Goal: Task Accomplishment & Management: Use online tool/utility

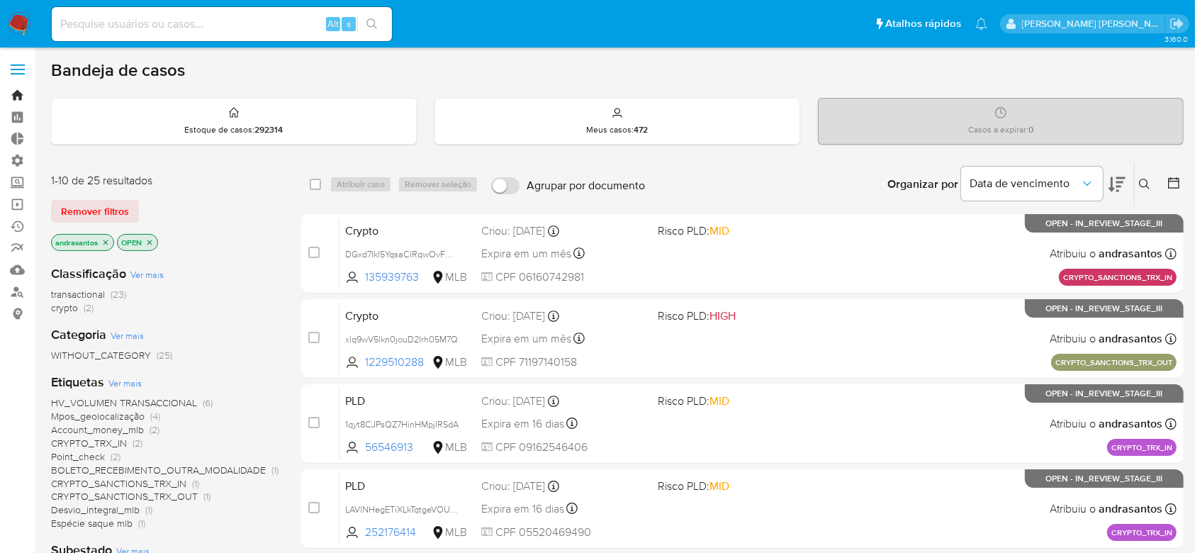
click at [15, 96] on link "Bandeja" at bounding box center [84, 95] width 169 height 22
click at [66, 309] on span "crypto" at bounding box center [64, 307] width 27 height 14
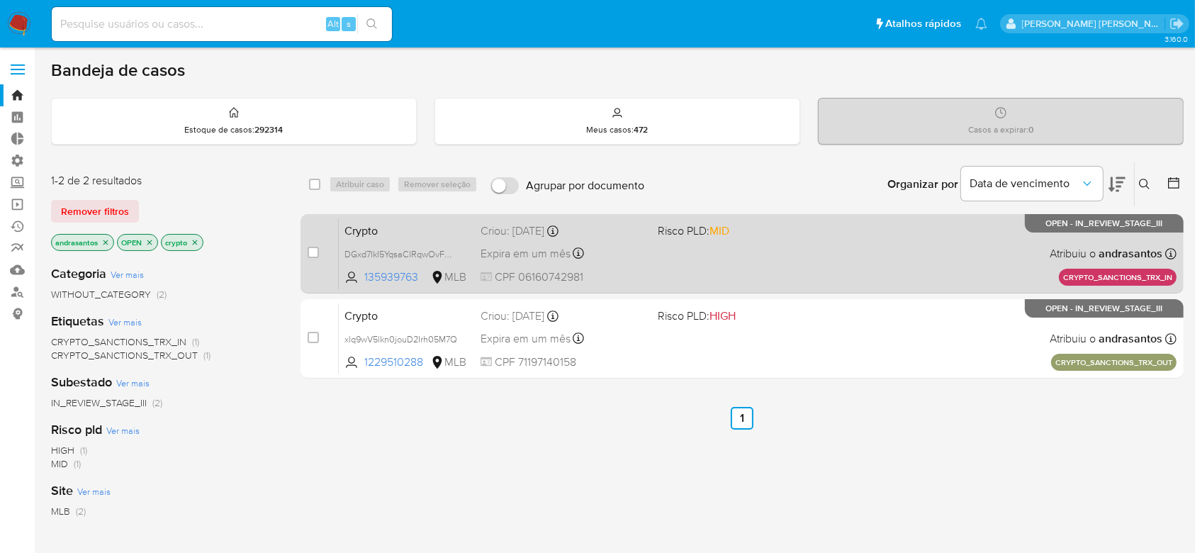
click at [727, 261] on div "Crypto DGxd7IkI5YqsaClRqwOvFmQG 135939763 MLB Risco PLD: MID Criou: 12/09/2025 …" at bounding box center [757, 254] width 837 height 72
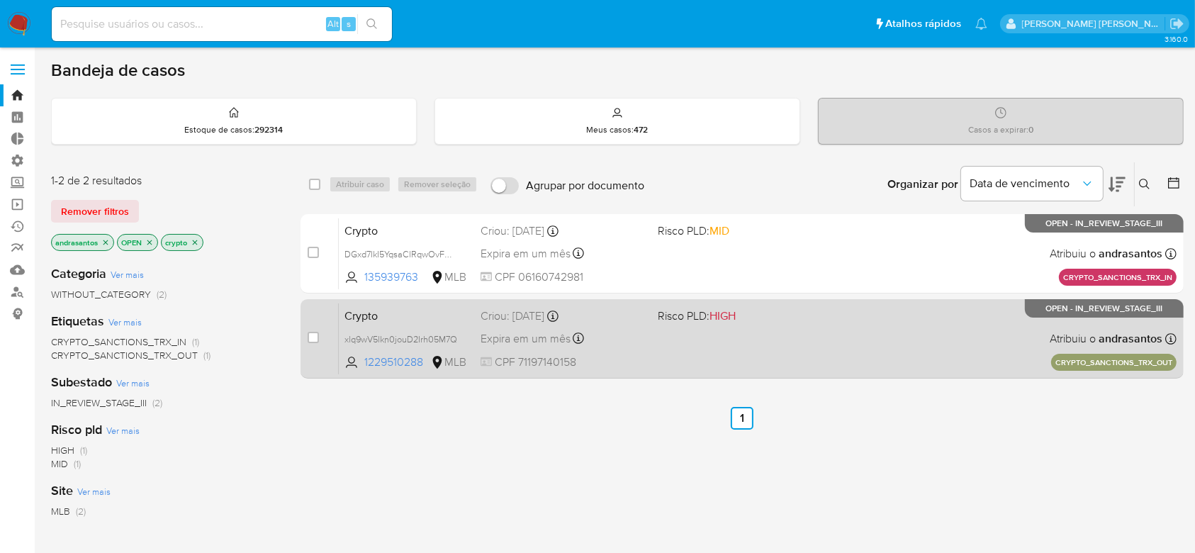
click at [738, 332] on div "Crypto xlq9wV5lkn0jouD2Irh05M7Q 1229510288 MLB Risco PLD: HIGH Criou: 12/09/202…" at bounding box center [757, 339] width 837 height 72
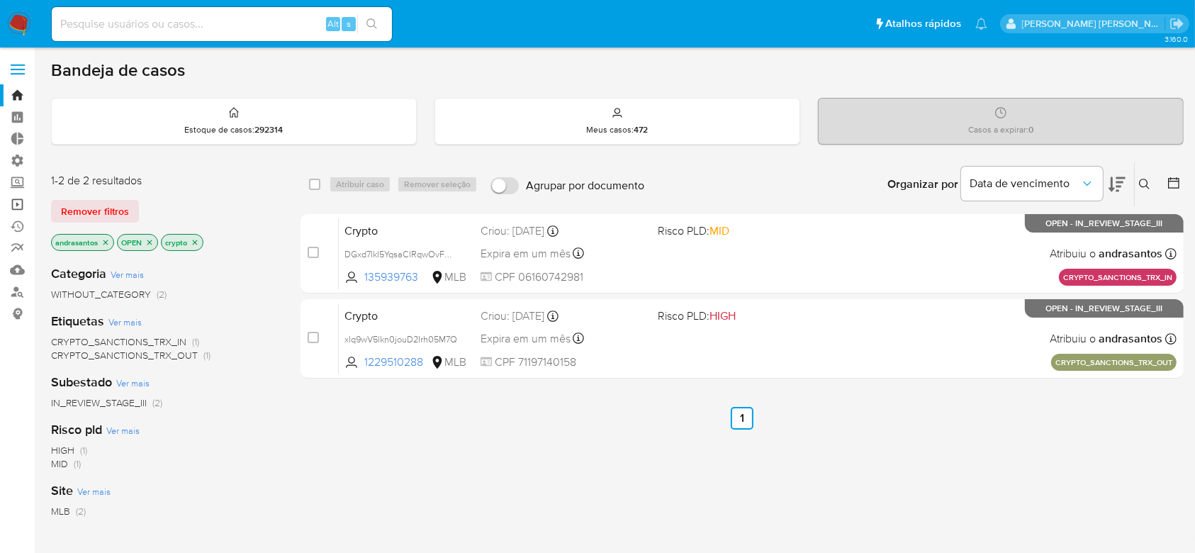
click at [7, 201] on link "Operações em massa" at bounding box center [84, 204] width 169 height 22
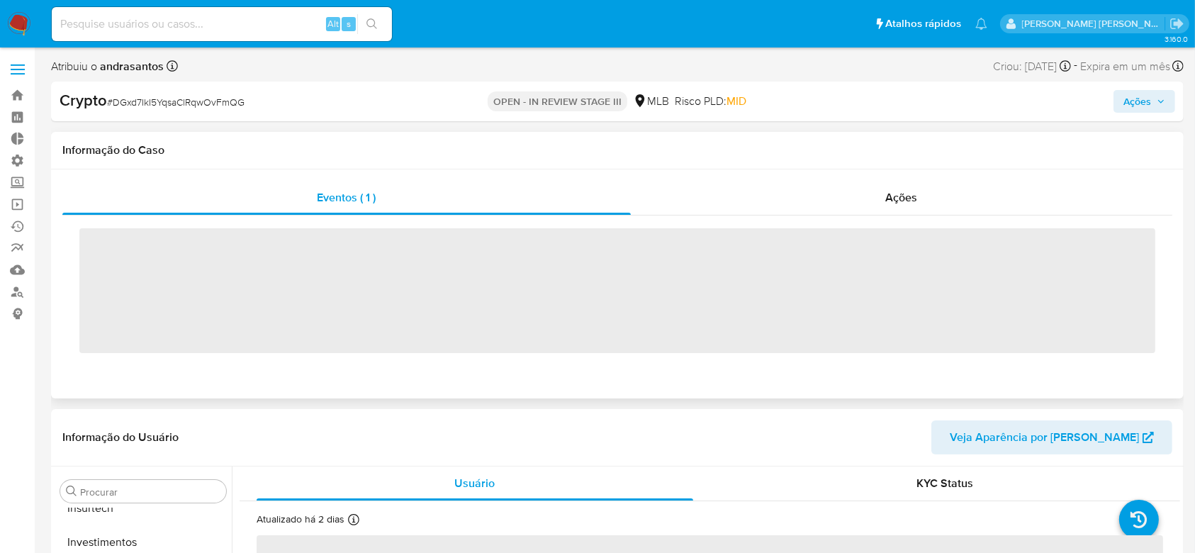
scroll to position [667, 0]
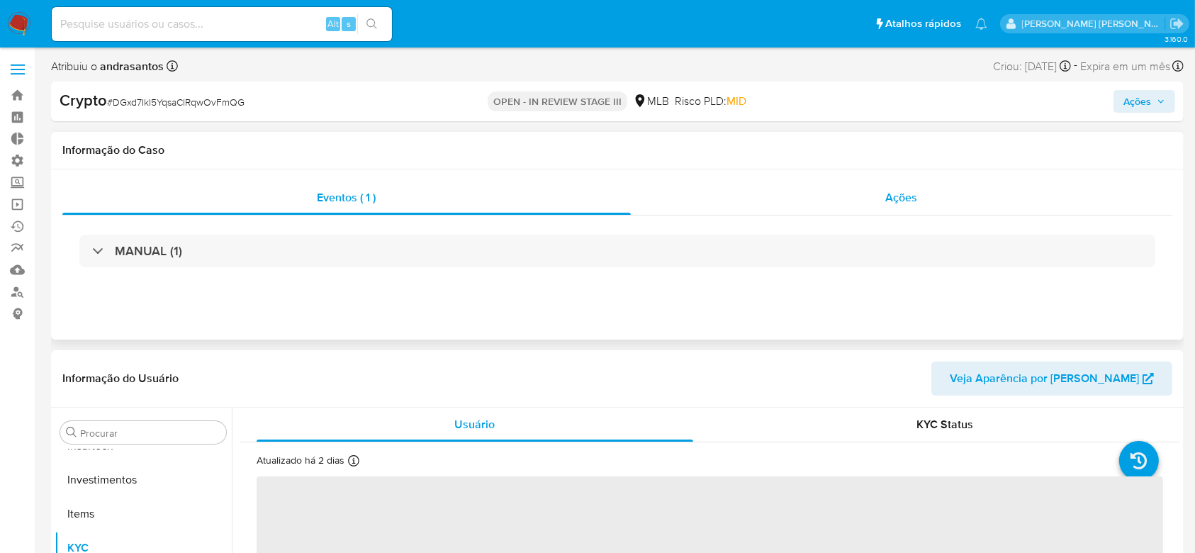
select select "10"
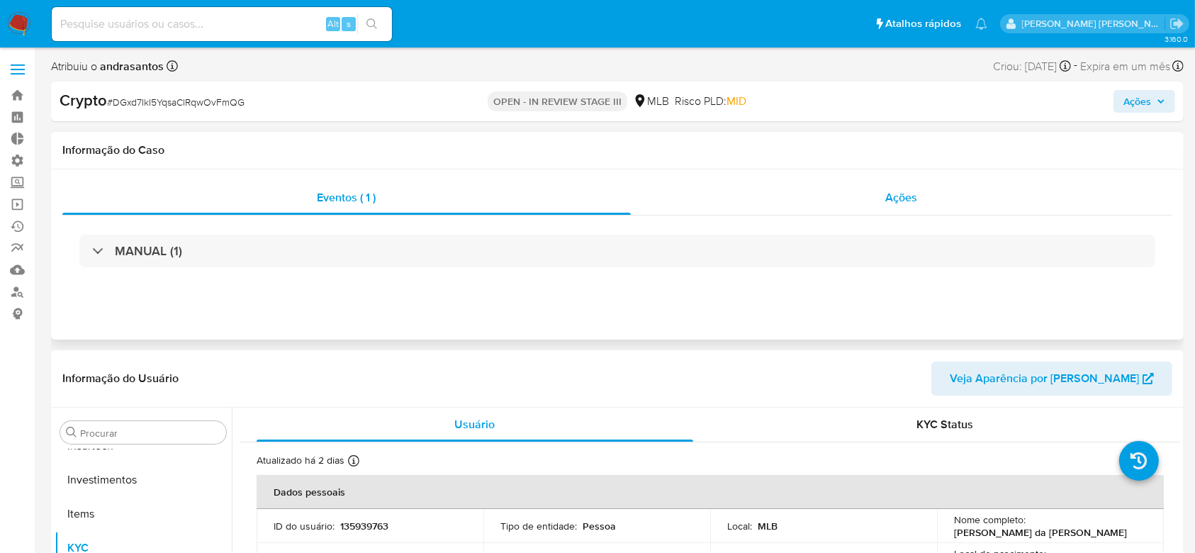
click at [888, 198] on span "Ações" at bounding box center [902, 197] width 32 height 16
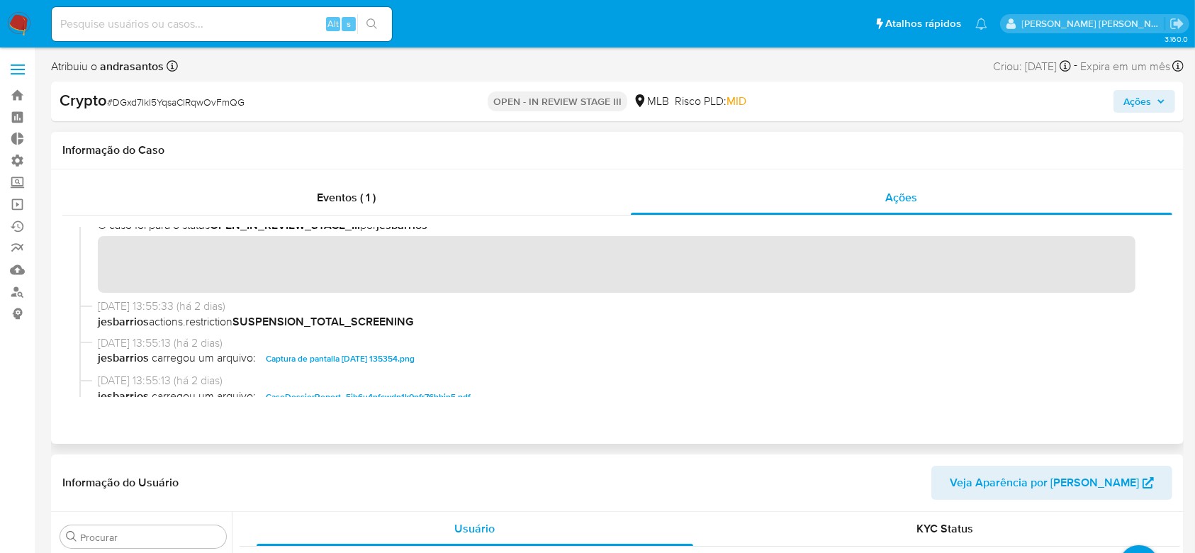
scroll to position [0, 0]
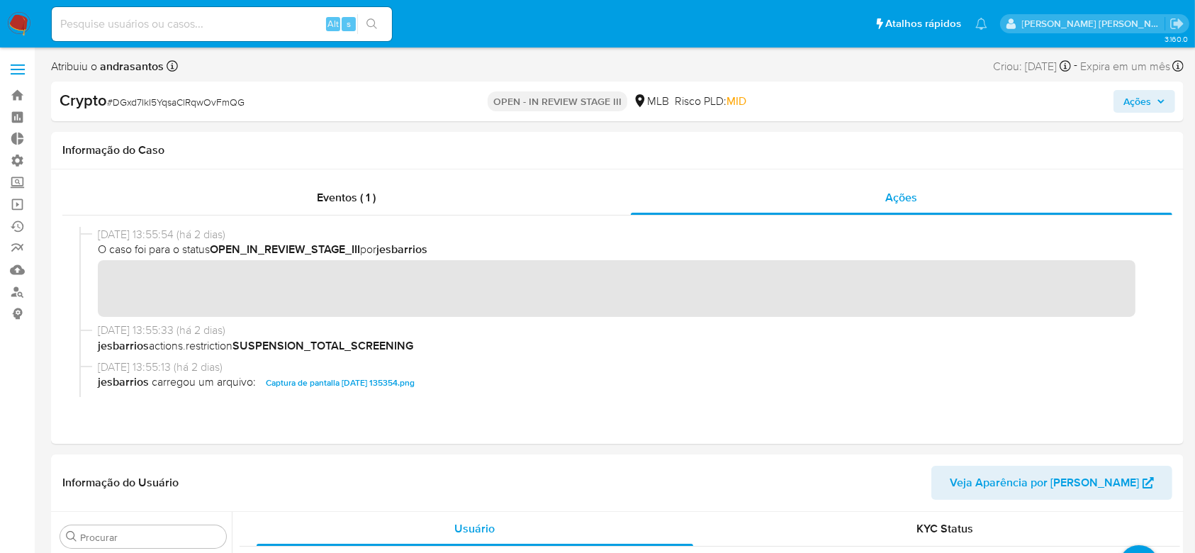
click at [1143, 102] on span "Ações" at bounding box center [1137, 101] width 28 height 23
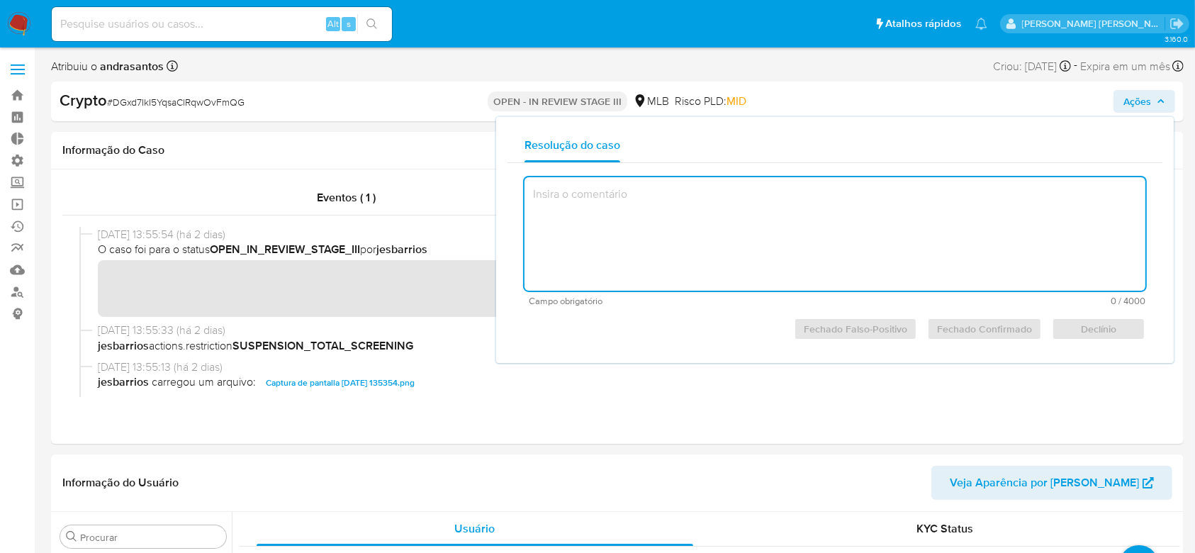
click at [818, 199] on textarea at bounding box center [834, 233] width 621 height 113
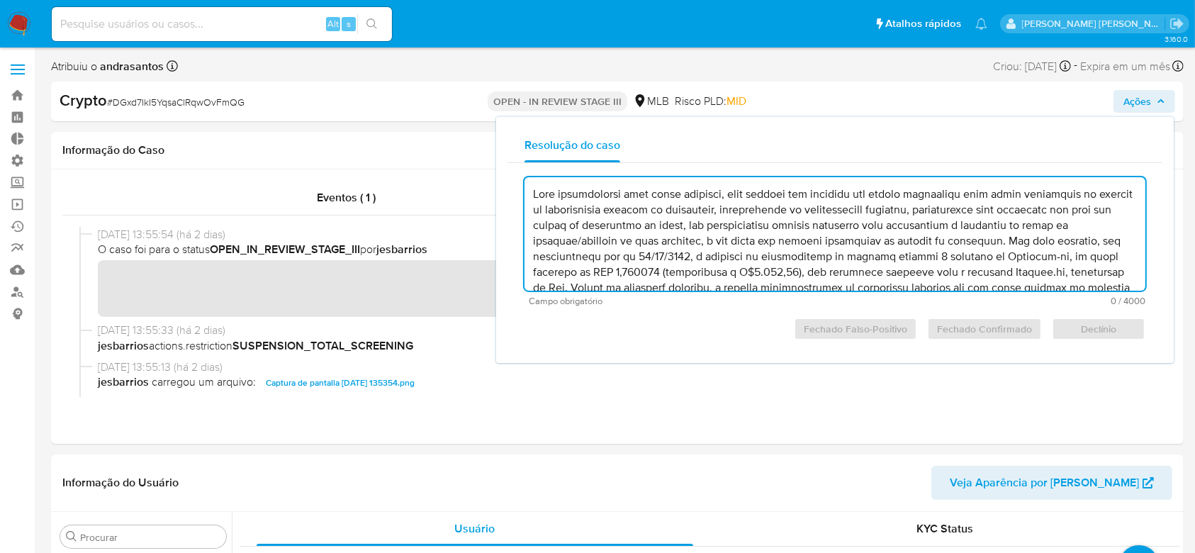
scroll to position [35, 0]
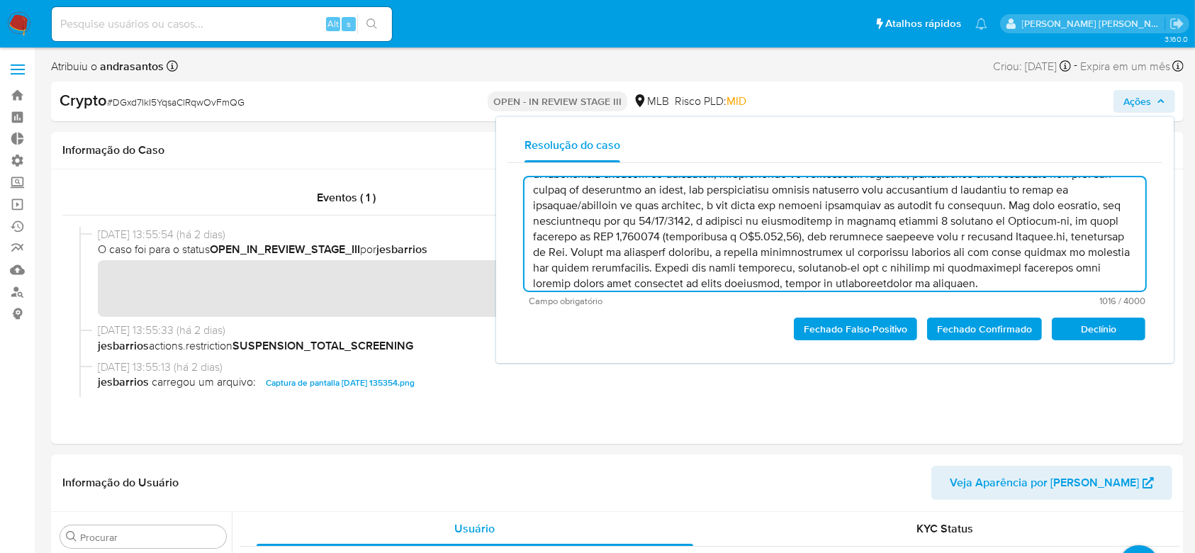
click at [990, 321] on span "Fechado Confirmado" at bounding box center [984, 329] width 95 height 20
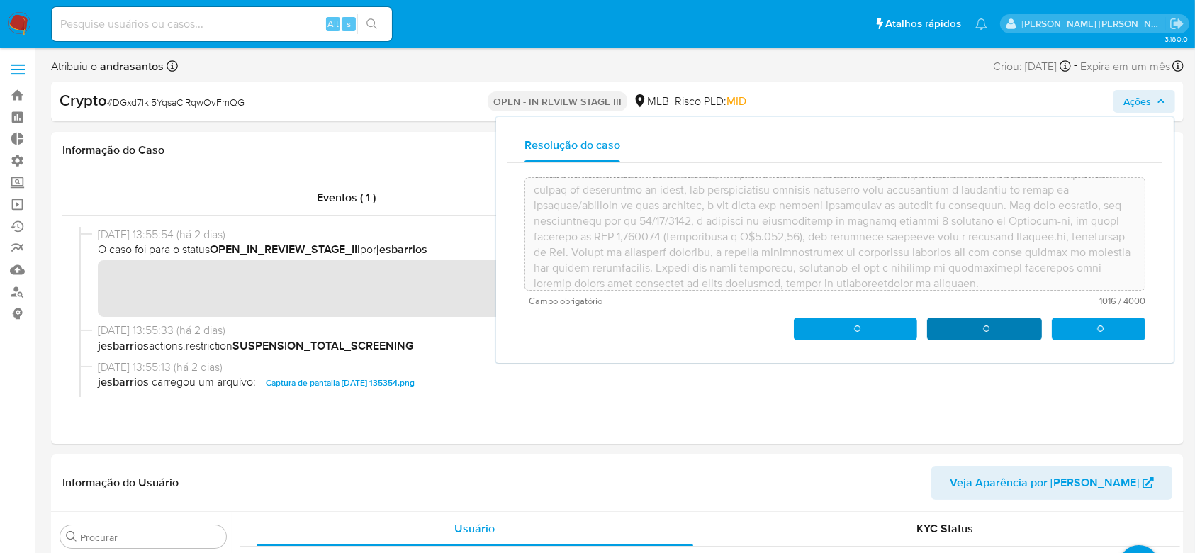
type textarea "Caso classificado como match positivo, cuja análise foi motivada por alerta sin…"
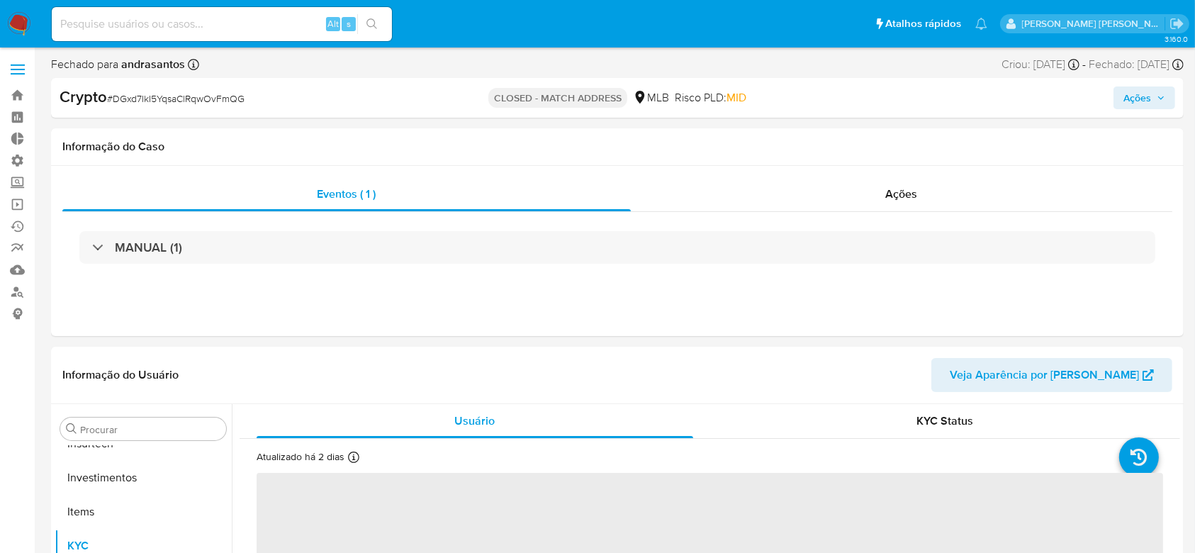
scroll to position [667, 0]
select select "10"
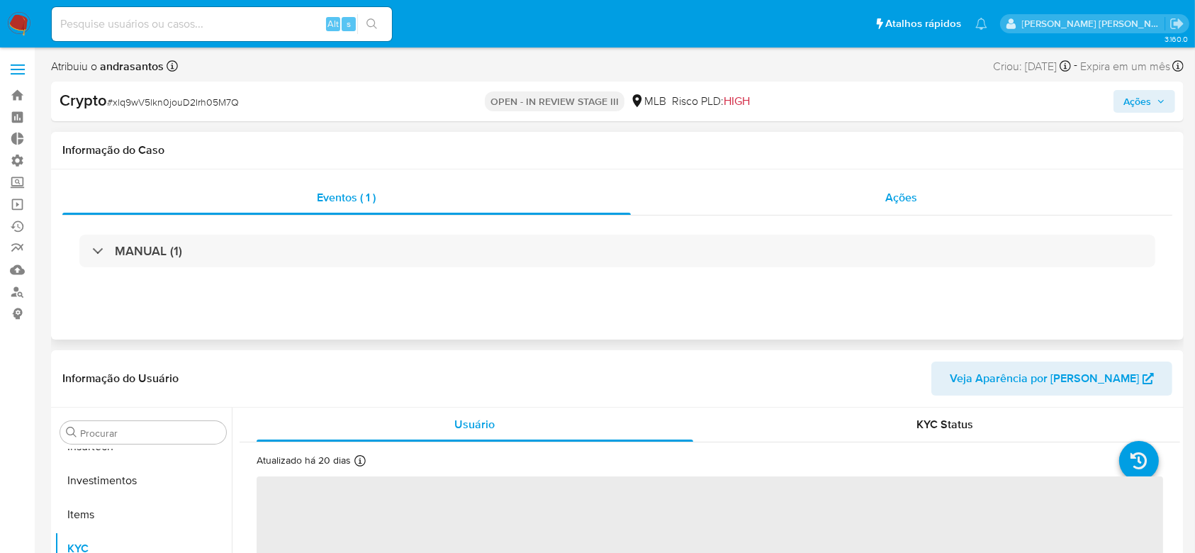
scroll to position [667, 0]
click at [898, 201] on span "Ações" at bounding box center [902, 197] width 32 height 16
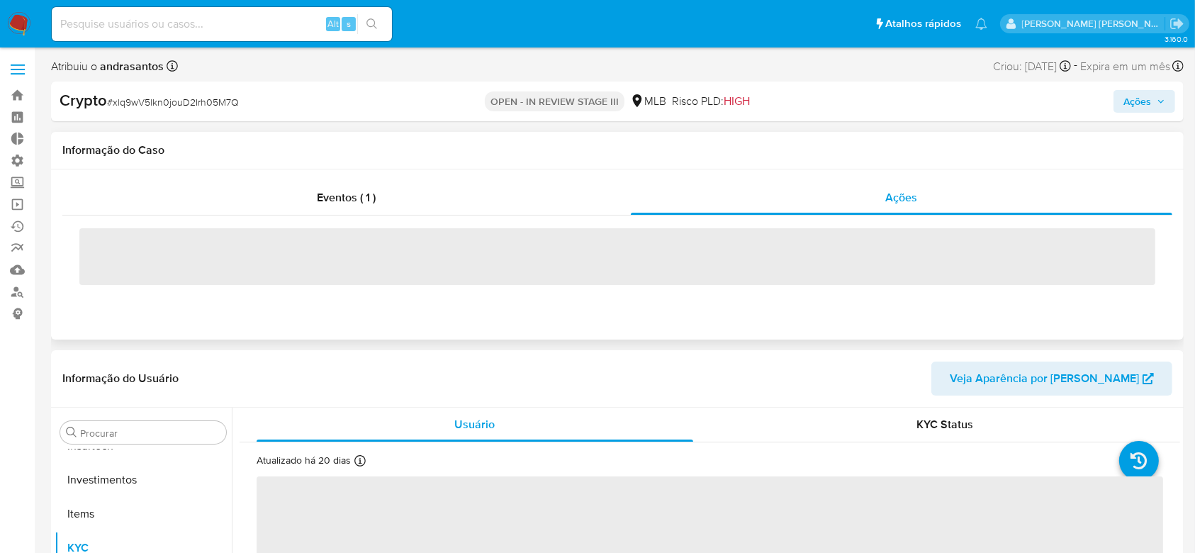
select select "10"
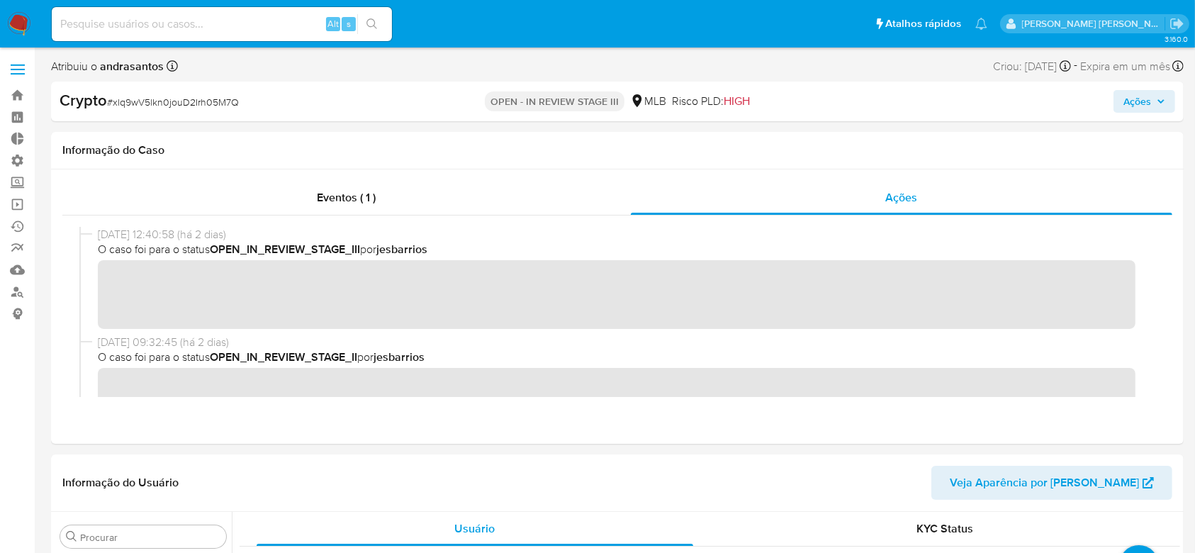
click at [1156, 96] on span "Ações" at bounding box center [1144, 101] width 42 height 20
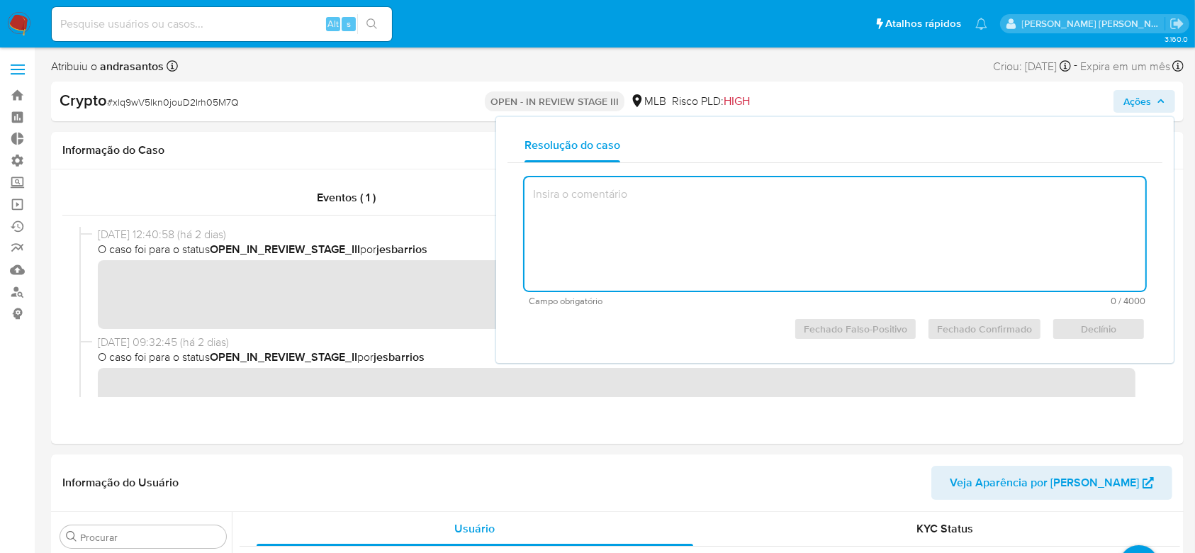
click at [811, 213] on textarea at bounding box center [834, 233] width 621 height 113
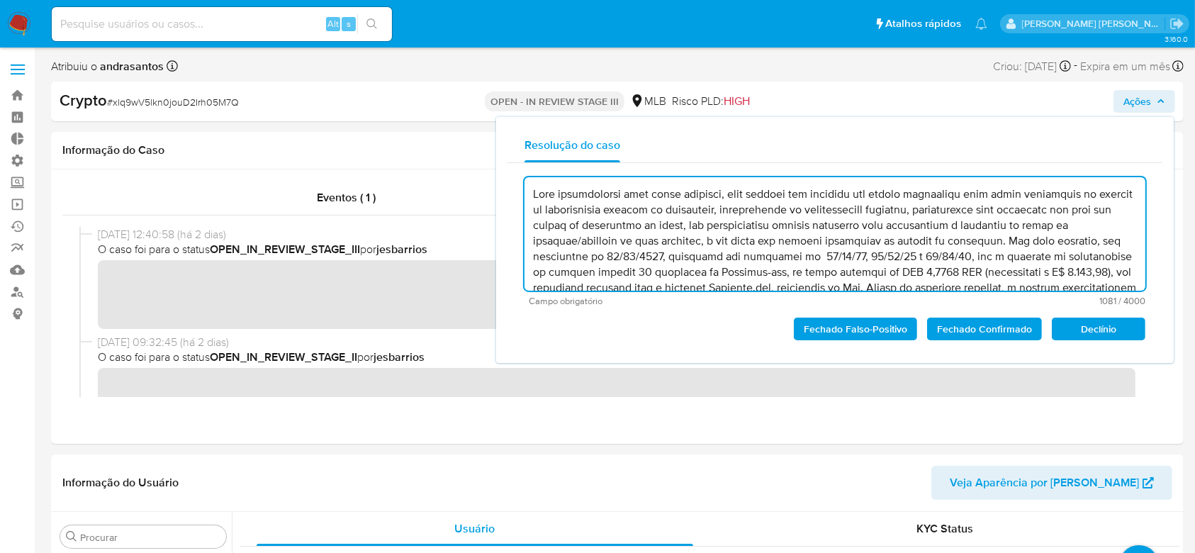
scroll to position [51, 0]
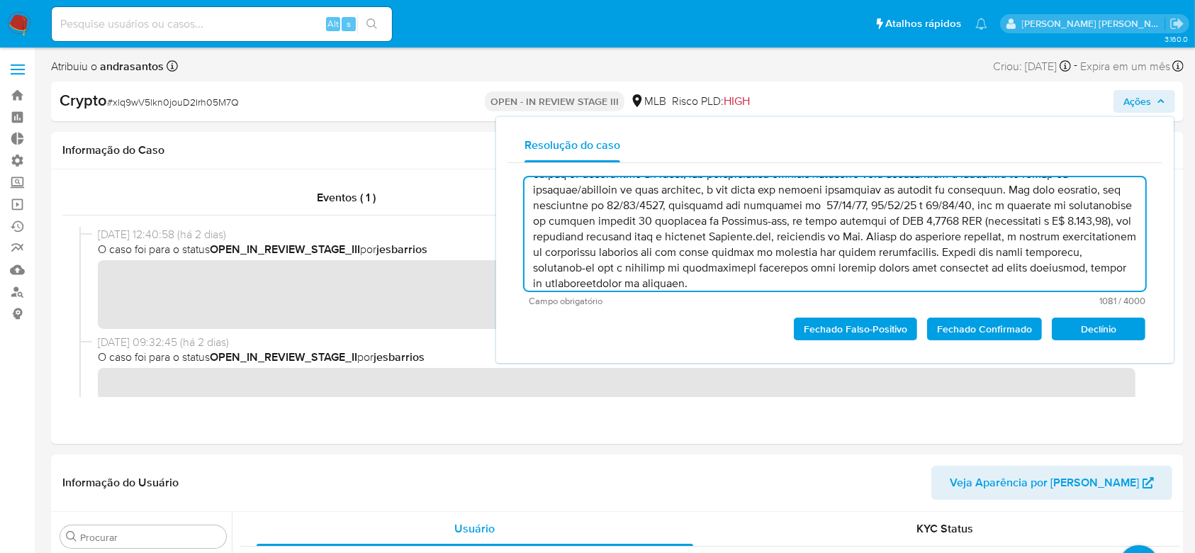
click at [972, 332] on span "Fechado Confirmado" at bounding box center [984, 329] width 95 height 20
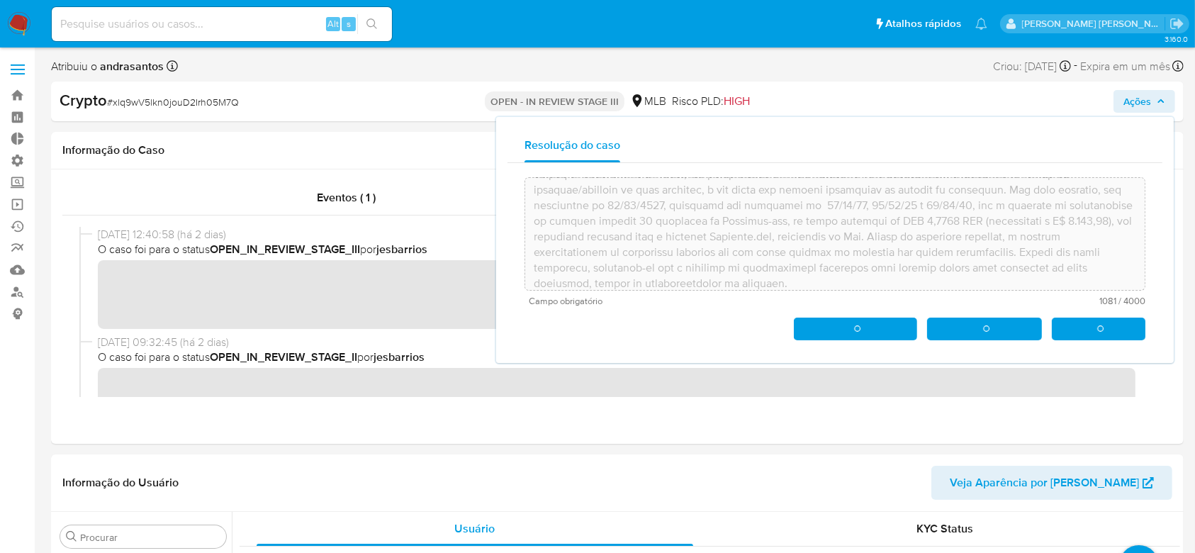
type textarea "Caso classificado como match positivo, cuja análise foi motivada por alerta sin…"
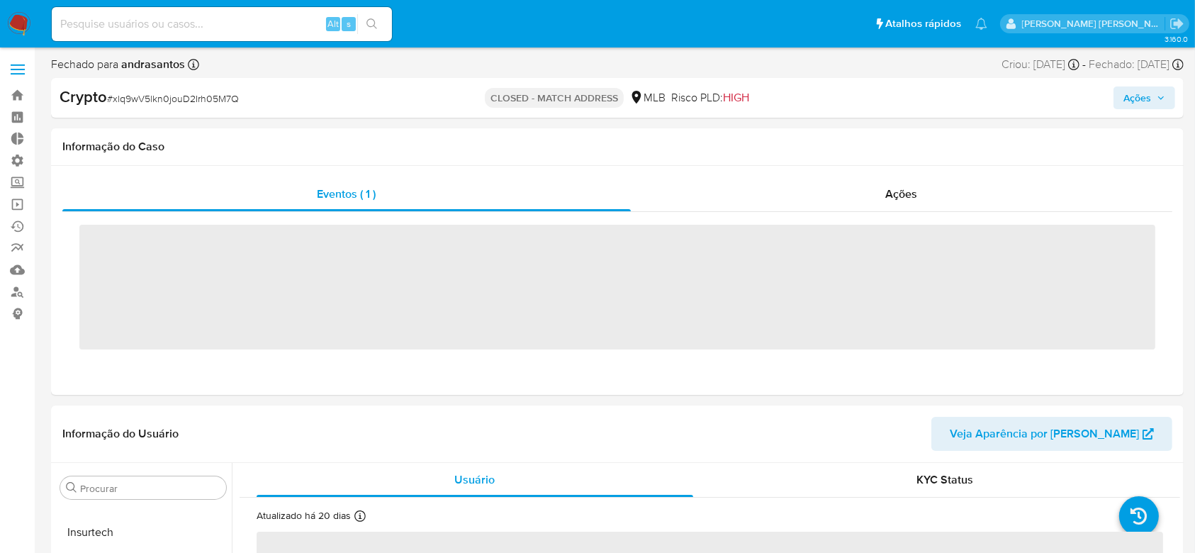
scroll to position [667, 0]
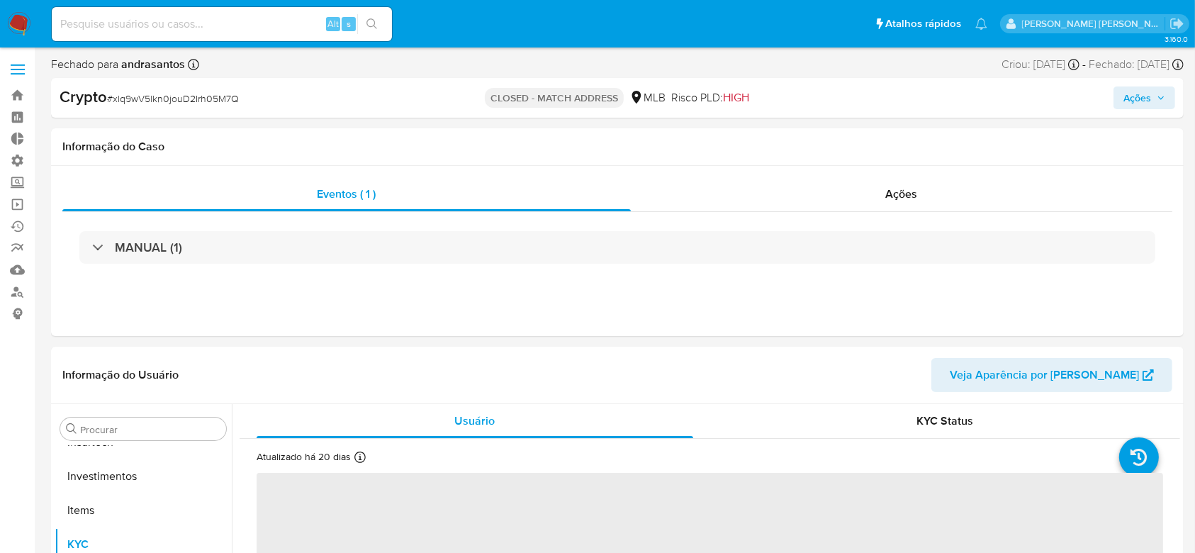
select select "10"
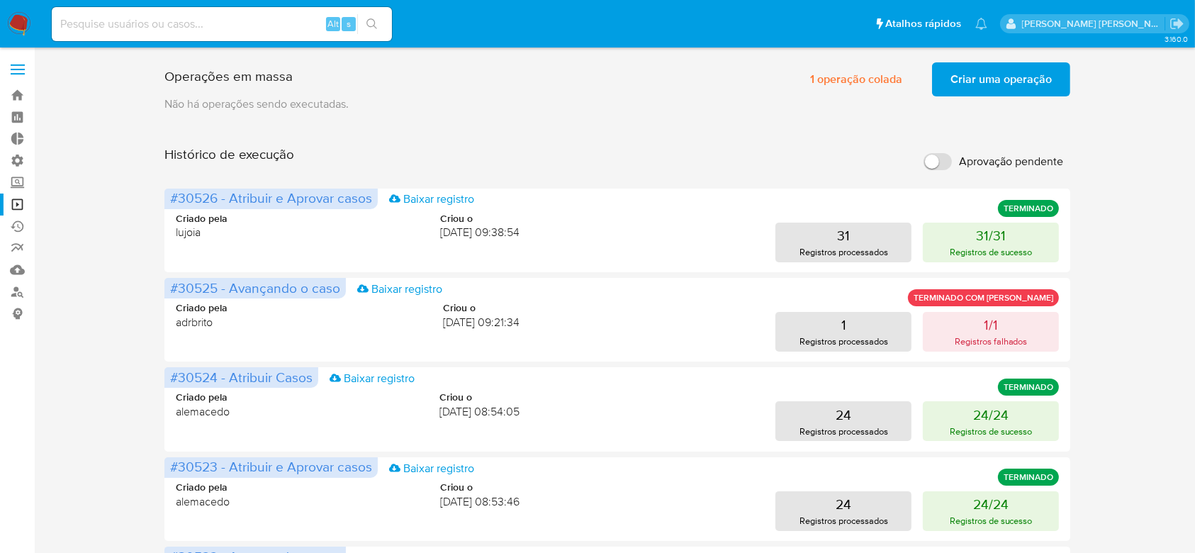
click at [1034, 61] on div "Operações em massa 1 operação colada Criar uma operação Só pode haver no máximo…" at bounding box center [616, 77] width 905 height 40
click at [1032, 71] on span "Criar uma operação" at bounding box center [1000, 79] width 101 height 31
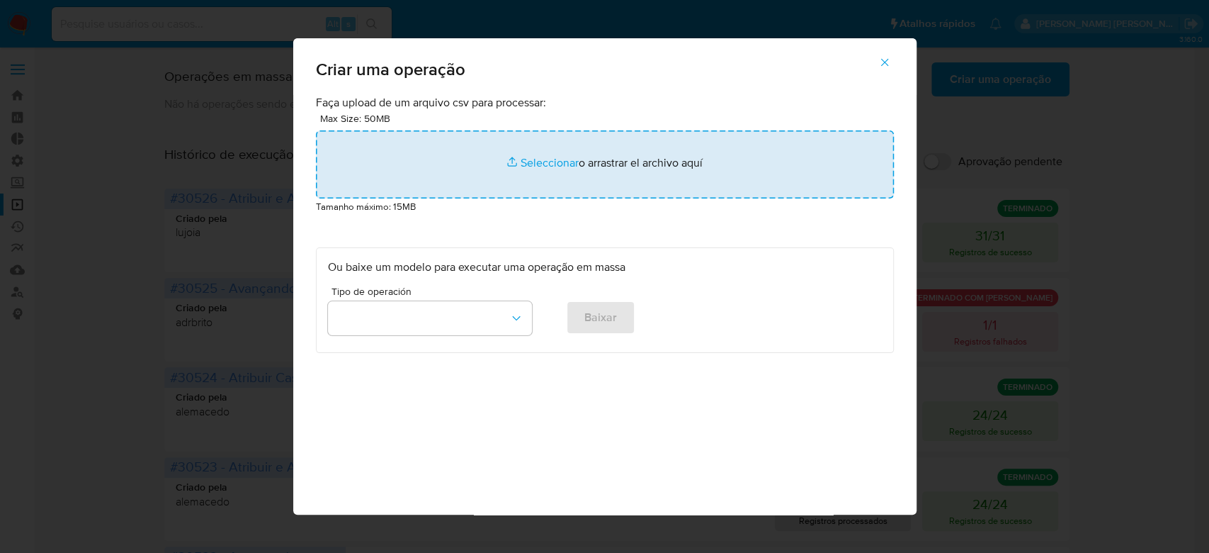
click at [552, 155] on input "file" at bounding box center [605, 164] width 578 height 68
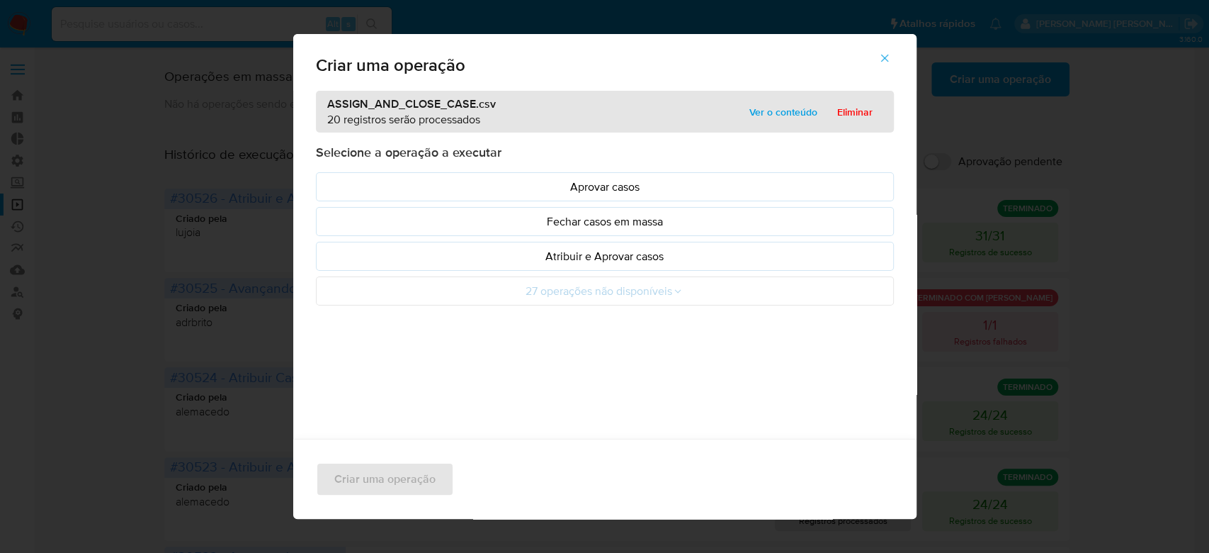
click at [764, 113] on span "Ver o conteúdo" at bounding box center [784, 112] width 68 height 20
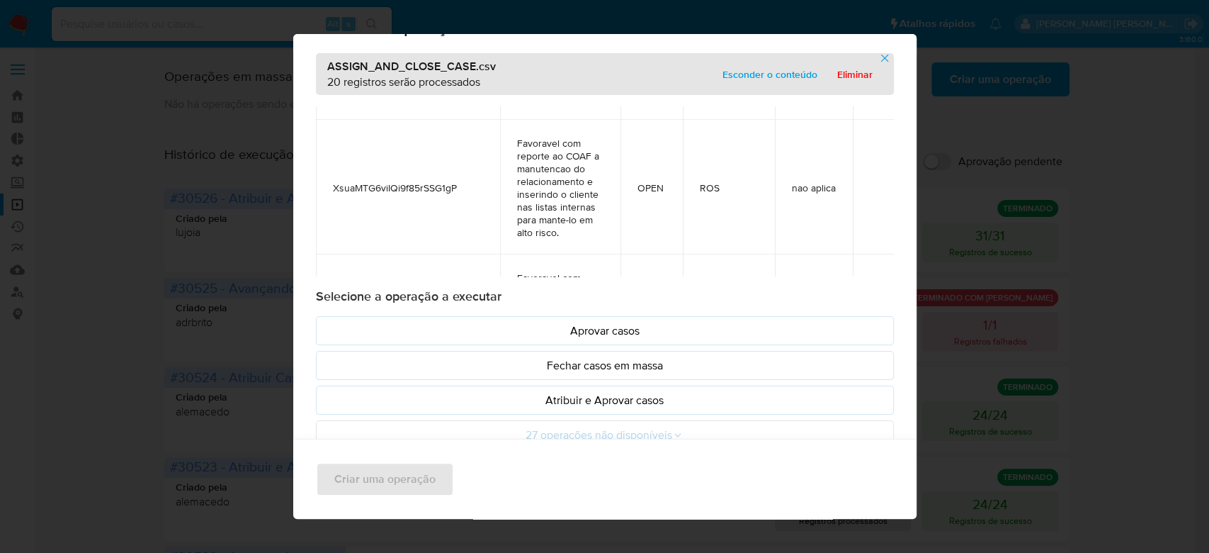
scroll to position [302, 0]
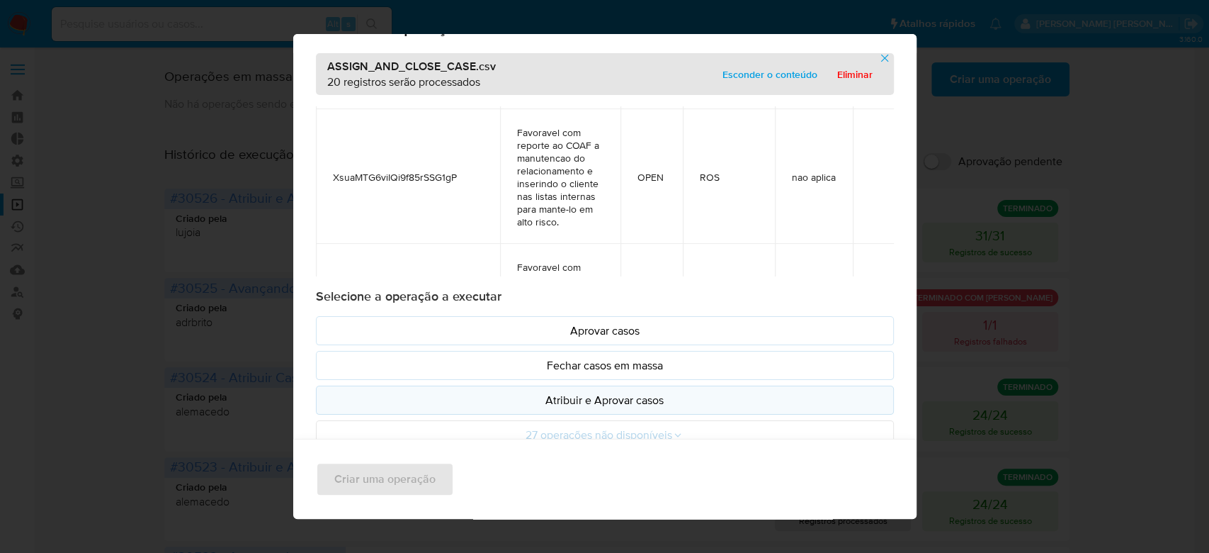
click at [573, 403] on p "Atribuir e Aprovar casos" at bounding box center [605, 400] width 554 height 16
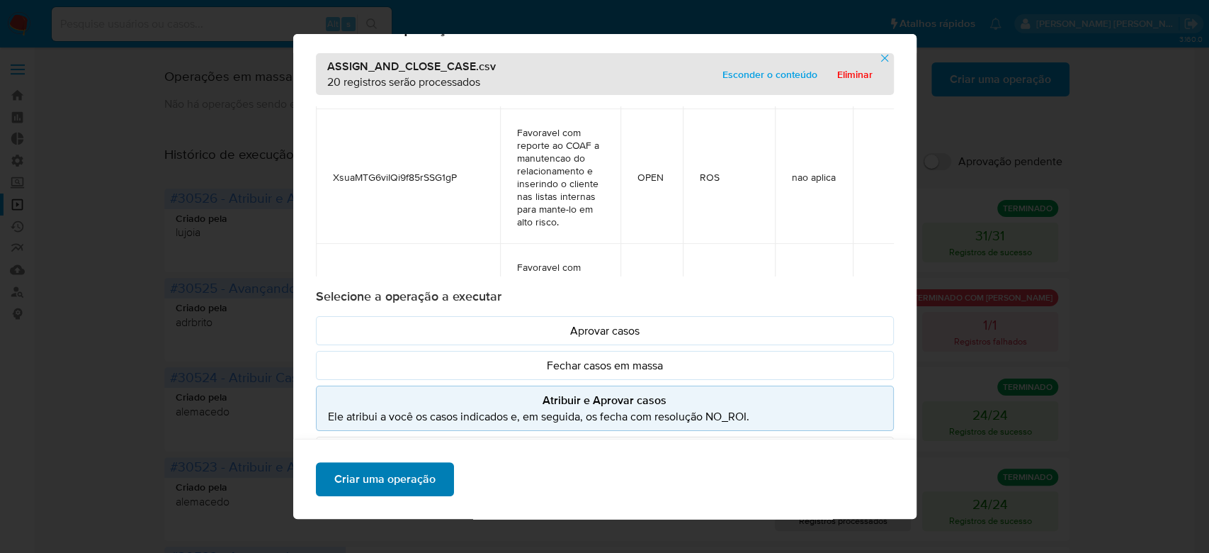
click at [373, 489] on span "Criar uma operação" at bounding box center [384, 478] width 101 height 31
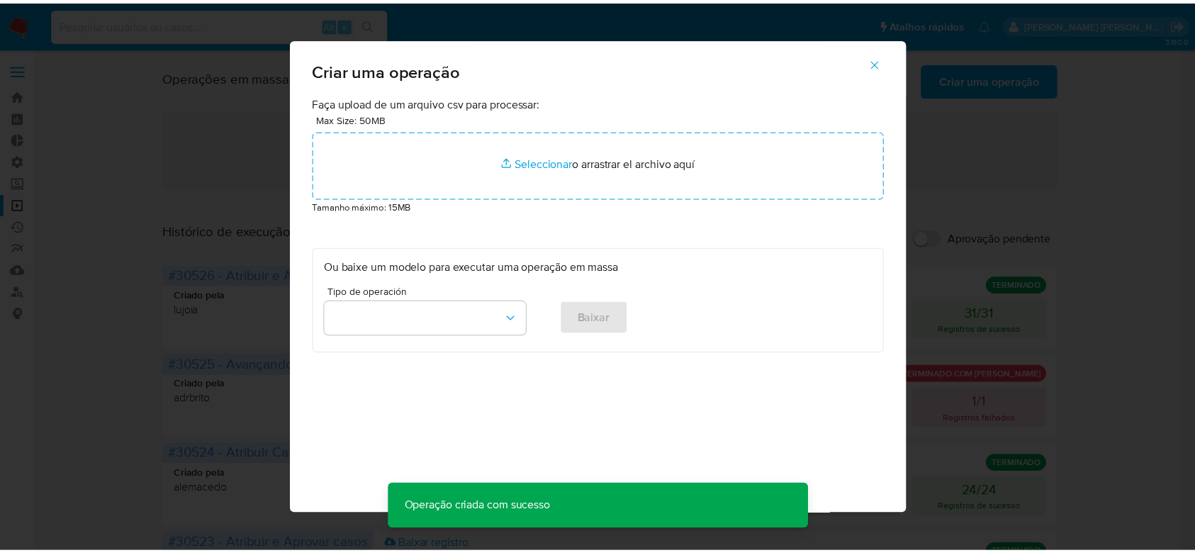
scroll to position [0, 0]
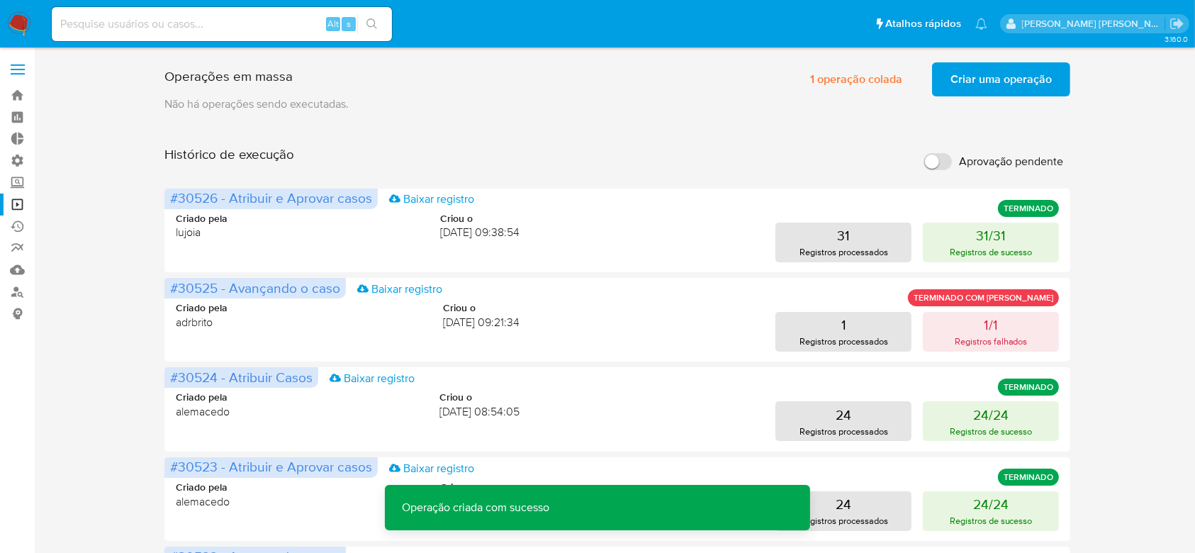
click at [981, 86] on span "Criar uma operação" at bounding box center [1000, 79] width 101 height 31
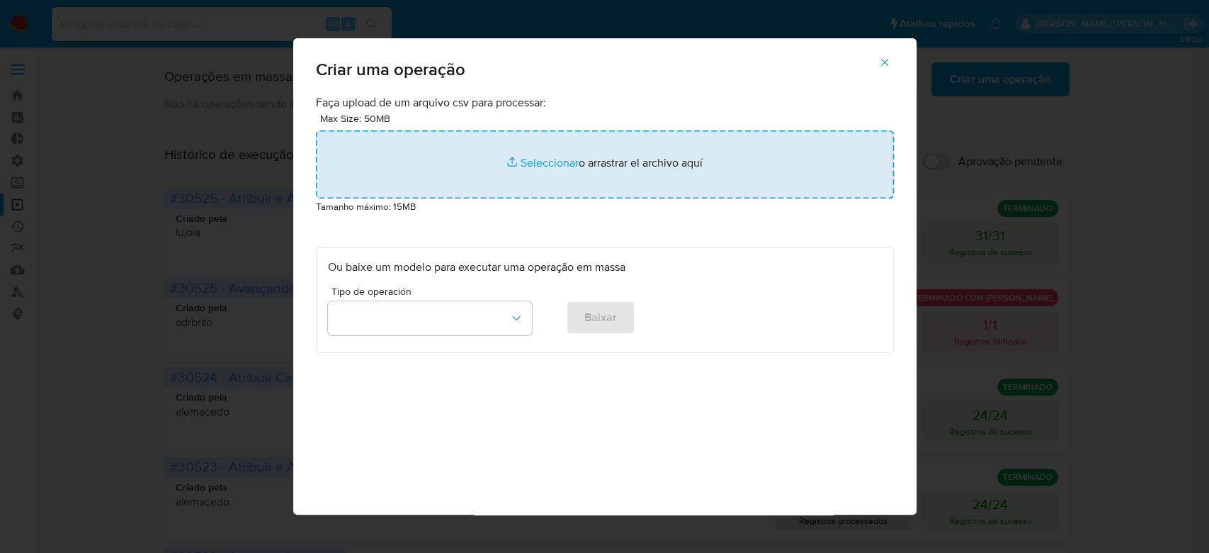
click at [513, 164] on input "file" at bounding box center [605, 164] width 578 height 68
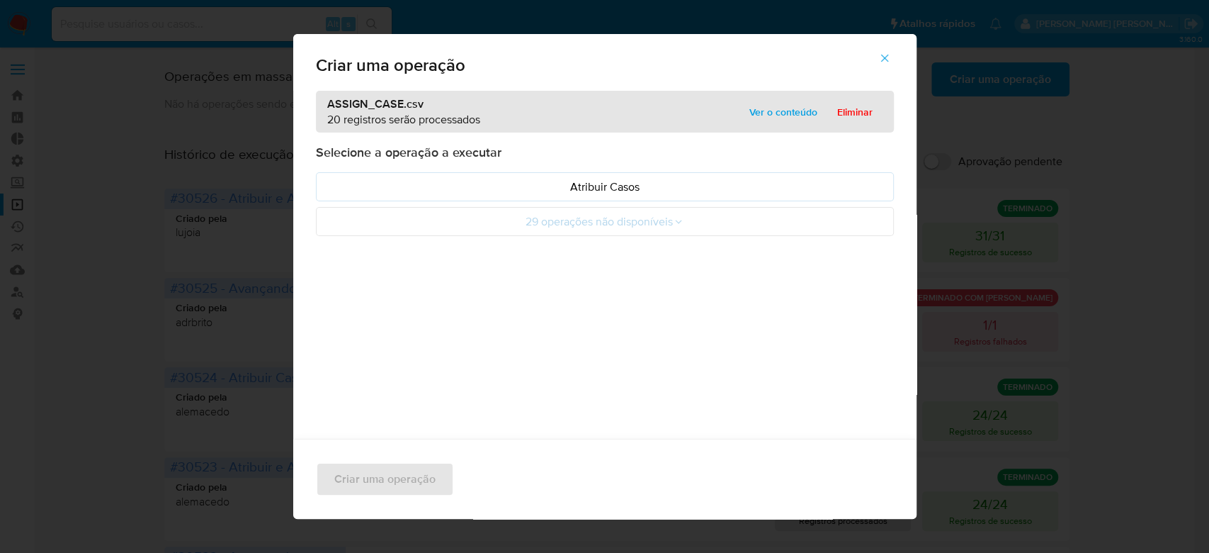
click at [752, 116] on span "Ver o conteúdo" at bounding box center [784, 112] width 68 height 20
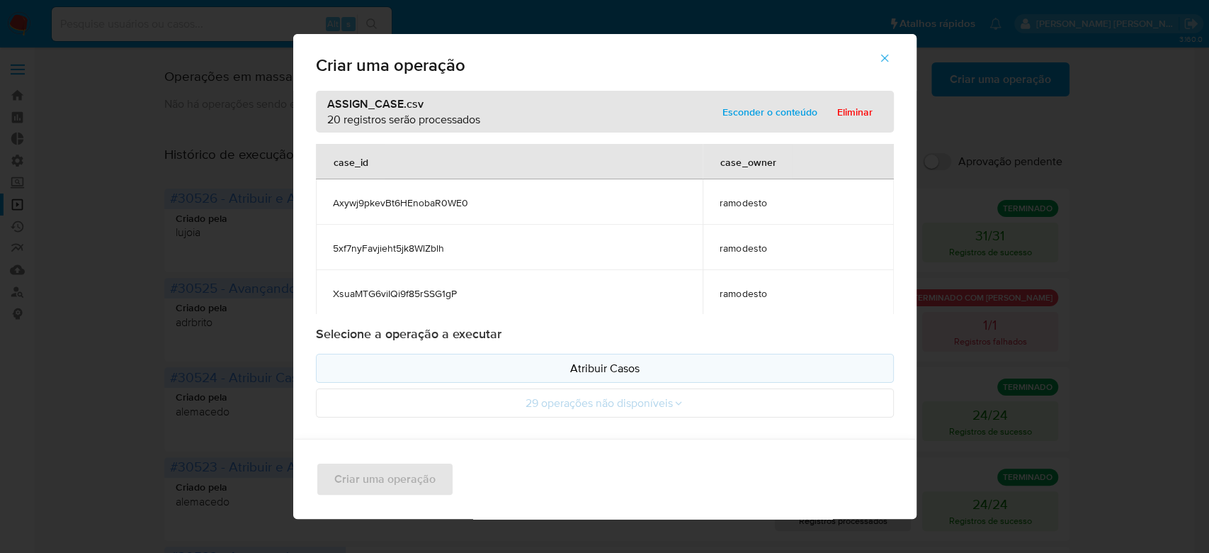
click at [605, 366] on p "Atribuir Casos" at bounding box center [605, 368] width 554 height 16
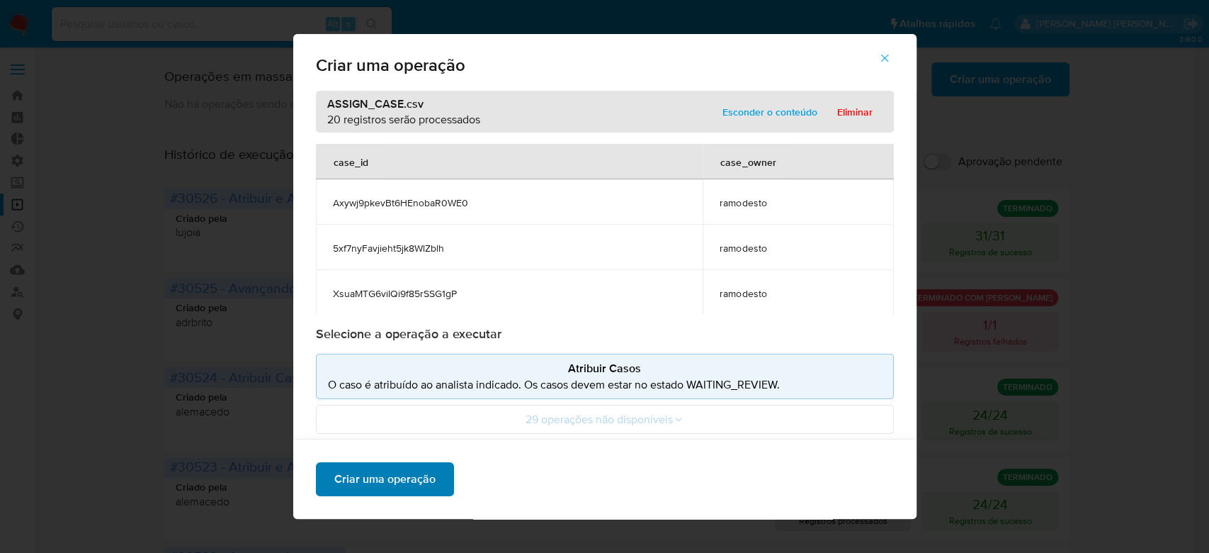
click at [355, 479] on span "Criar uma operação" at bounding box center [384, 478] width 101 height 31
